Goal: Information Seeking & Learning: Check status

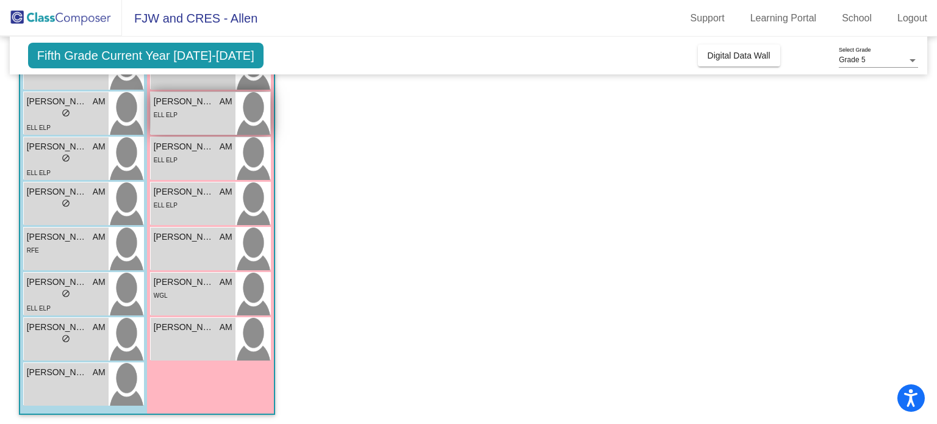
scroll to position [376, 0]
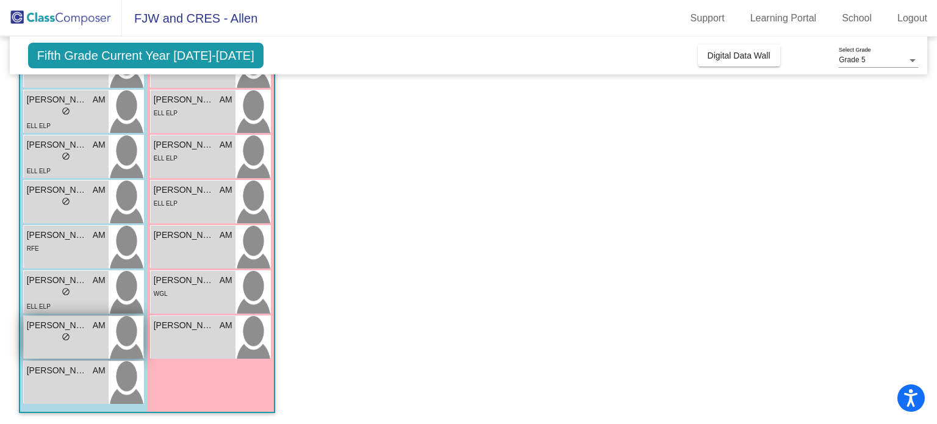
click at [77, 330] on span "[PERSON_NAME]" at bounding box center [57, 325] width 61 height 13
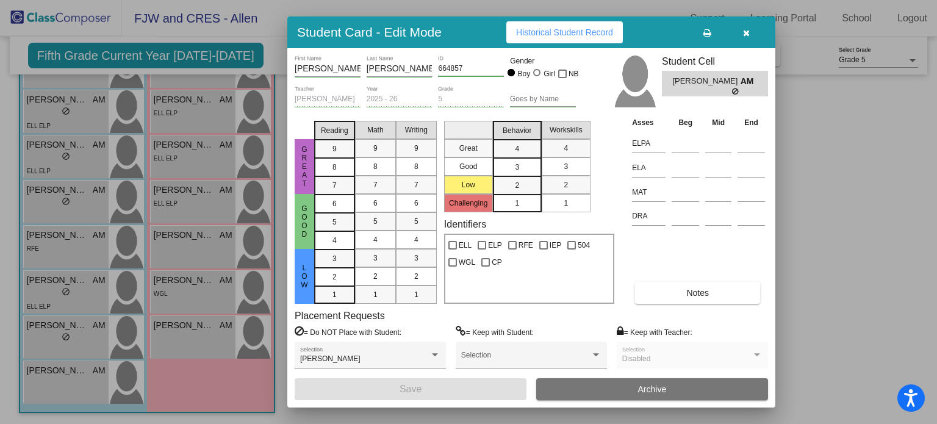
click at [744, 37] on icon "button" at bounding box center [746, 33] width 7 height 9
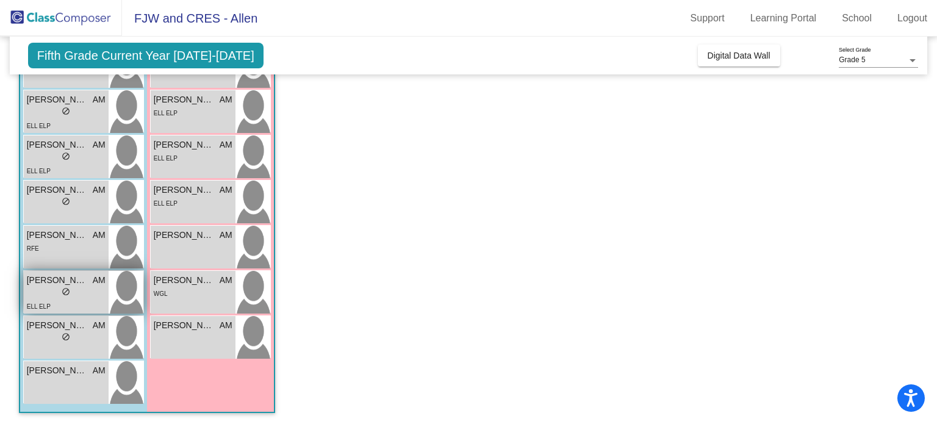
click at [51, 292] on div "lock do_not_disturb_alt" at bounding box center [66, 293] width 79 height 13
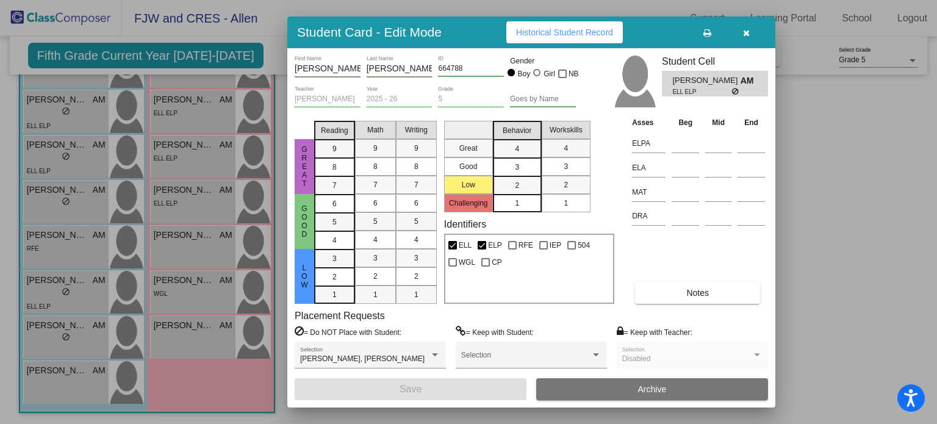
click at [744, 30] on icon "button" at bounding box center [746, 33] width 7 height 9
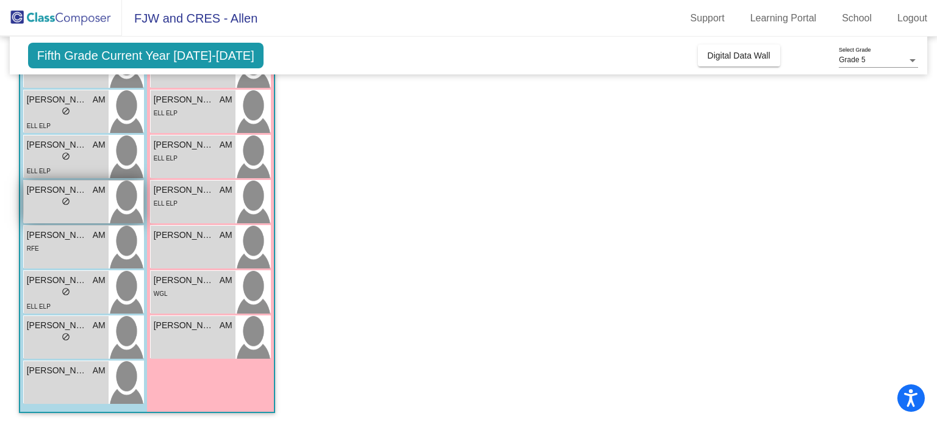
click at [61, 191] on span "[PERSON_NAME]" at bounding box center [57, 190] width 61 height 13
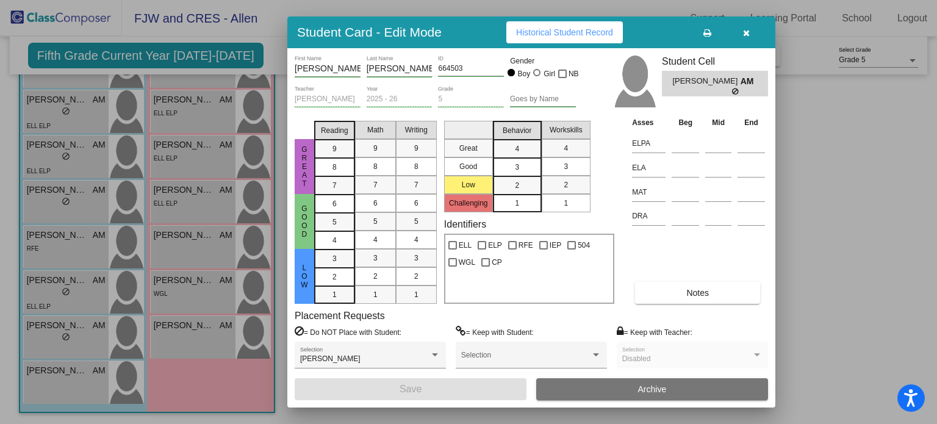
click at [744, 32] on icon "button" at bounding box center [746, 33] width 7 height 9
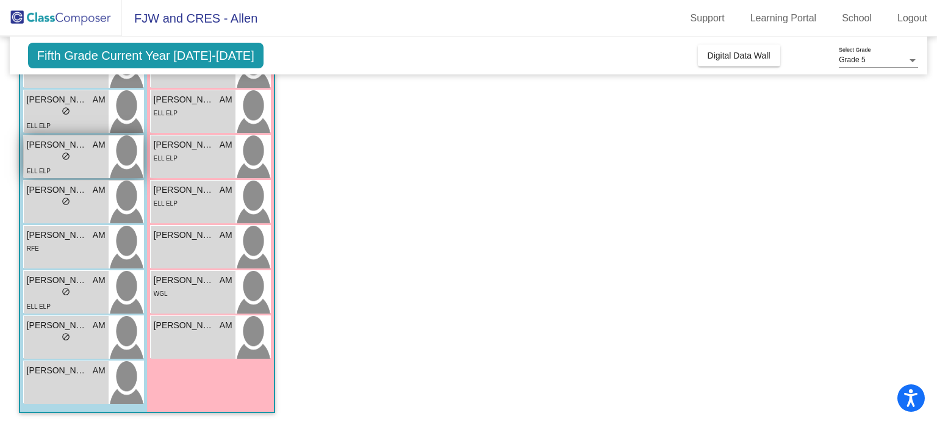
click at [59, 149] on span "[PERSON_NAME]" at bounding box center [57, 144] width 61 height 13
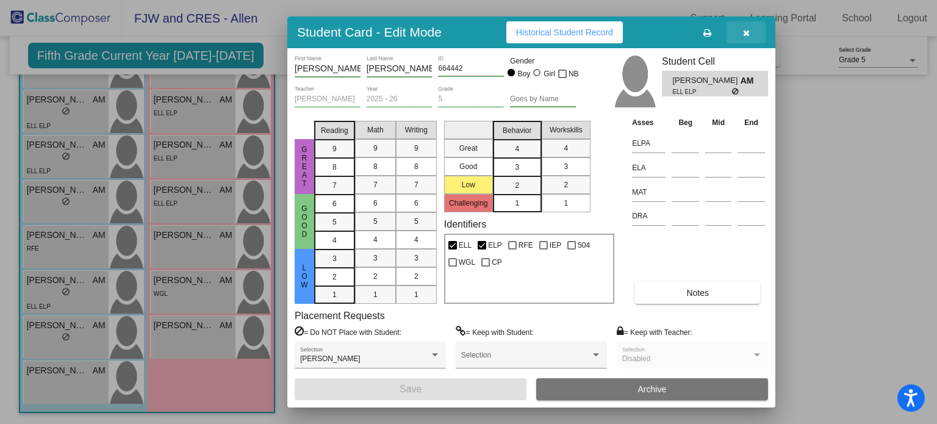
click at [748, 29] on icon "button" at bounding box center [746, 33] width 7 height 9
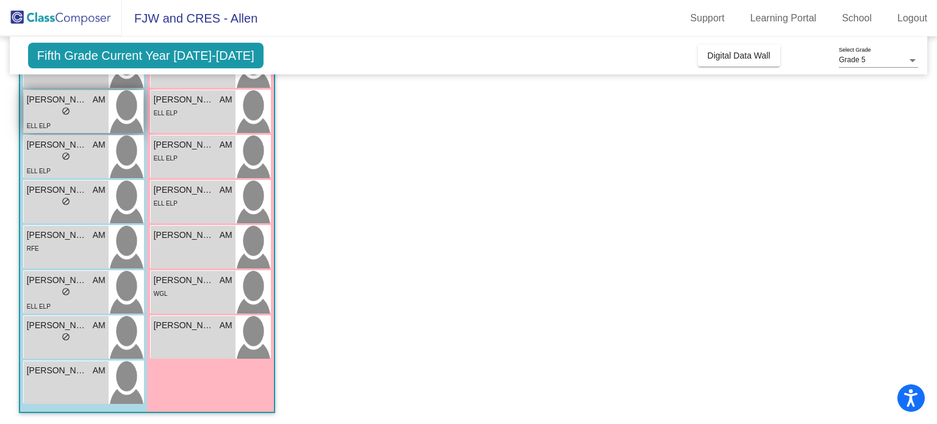
click at [71, 111] on div "lock do_not_disturb_alt" at bounding box center [66, 112] width 79 height 13
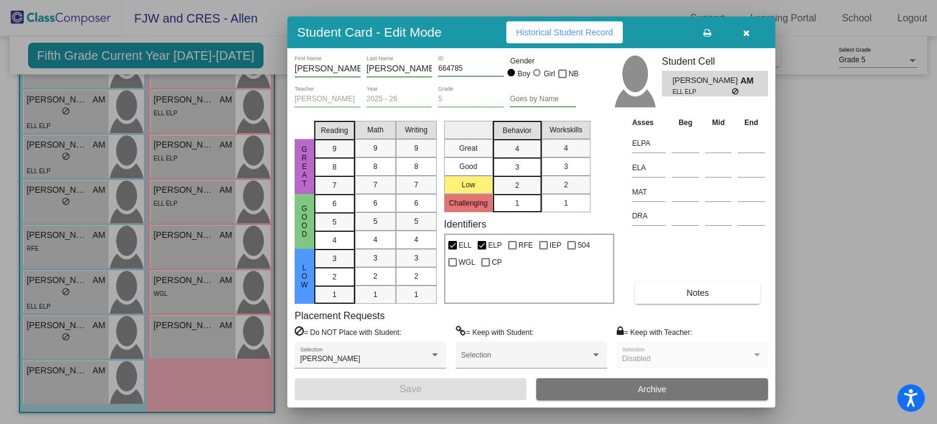
click at [750, 34] on button "button" at bounding box center [745, 32] width 39 height 22
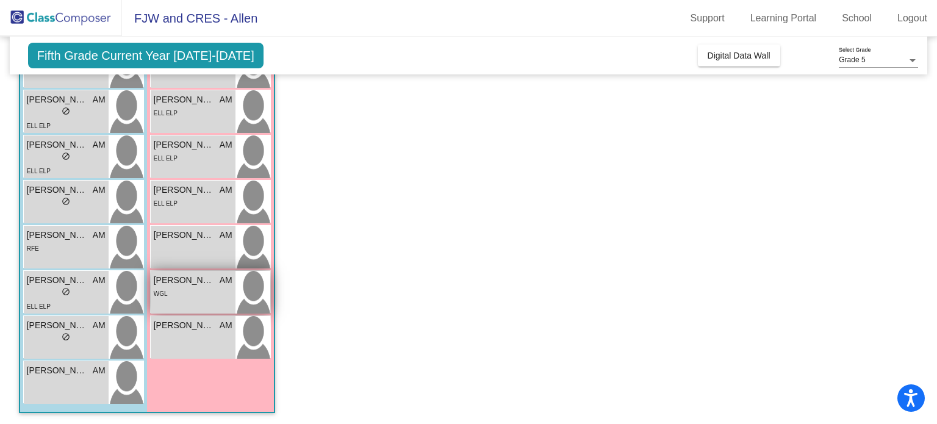
click at [185, 279] on span "[PERSON_NAME]" at bounding box center [184, 280] width 61 height 13
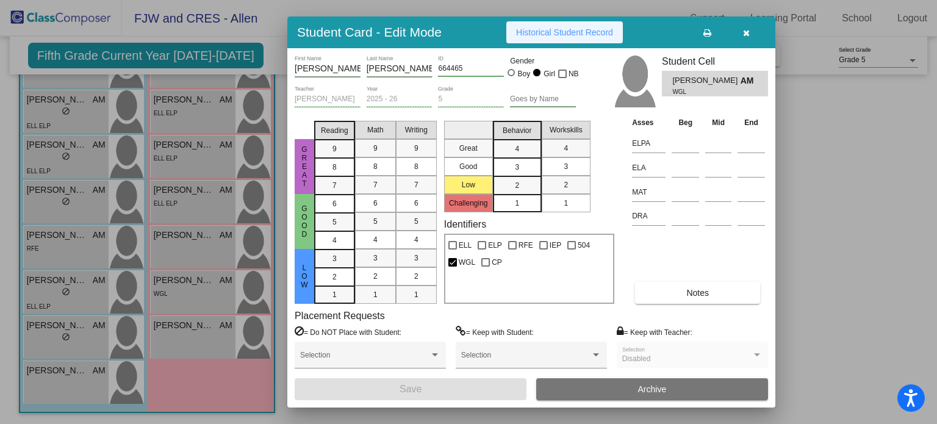
click at [561, 29] on span "Historical Student Record" at bounding box center [564, 32] width 97 height 10
click at [276, 16] on div at bounding box center [468, 212] width 937 height 424
